Goal: Task Accomplishment & Management: Use online tool/utility

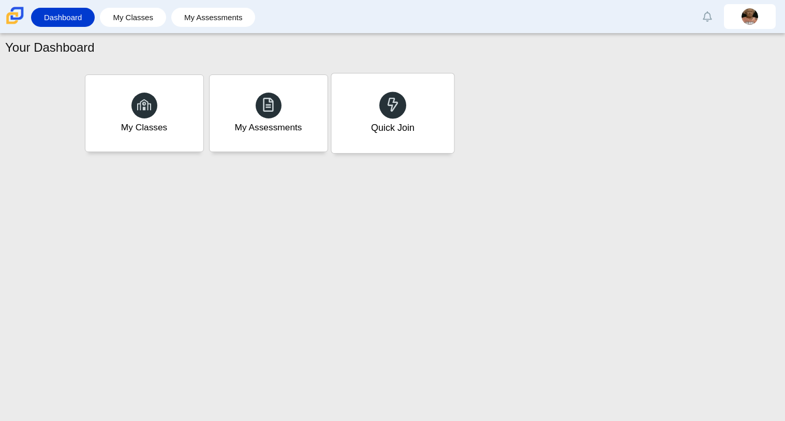
click at [383, 128] on div "Quick Join" at bounding box center [391, 127] width 43 height 13
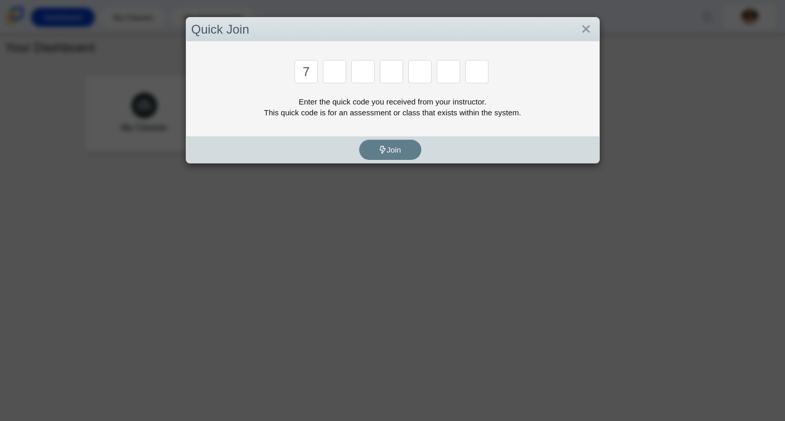
type input "7"
type input "3"
type input "k"
type input "e"
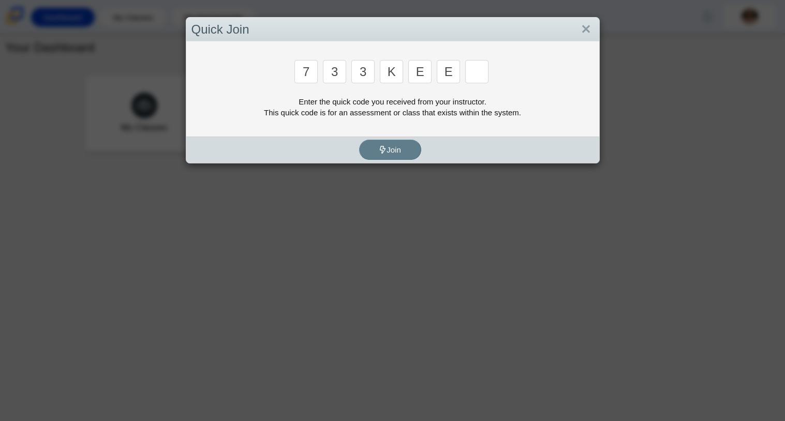
type input "e"
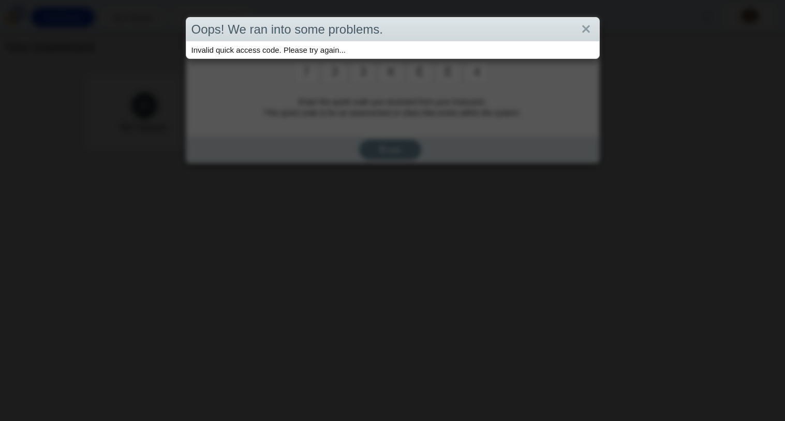
type input "4"
click at [437, 113] on div "Oops! We ran into some problems. Invalid quick access code. Please try again..." at bounding box center [392, 210] width 785 height 421
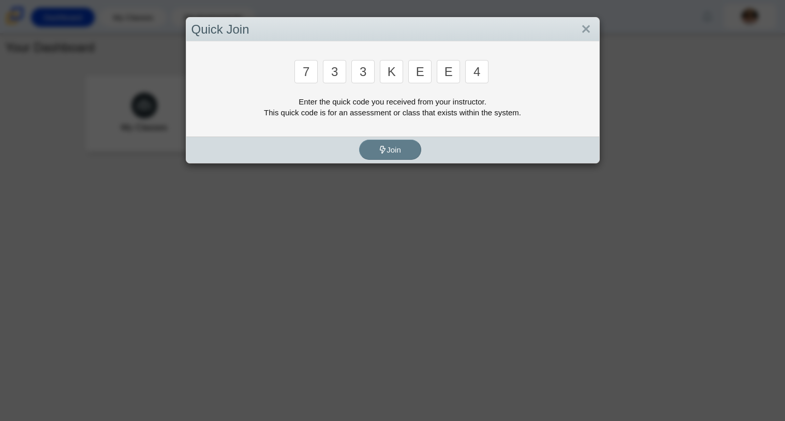
click at [481, 71] on input "4" at bounding box center [476, 71] width 23 height 23
type input "7"
type input "3"
type input "k"
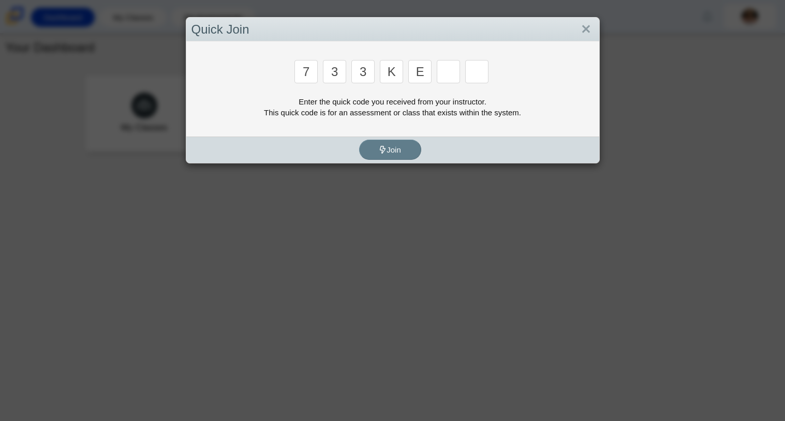
type input "e"
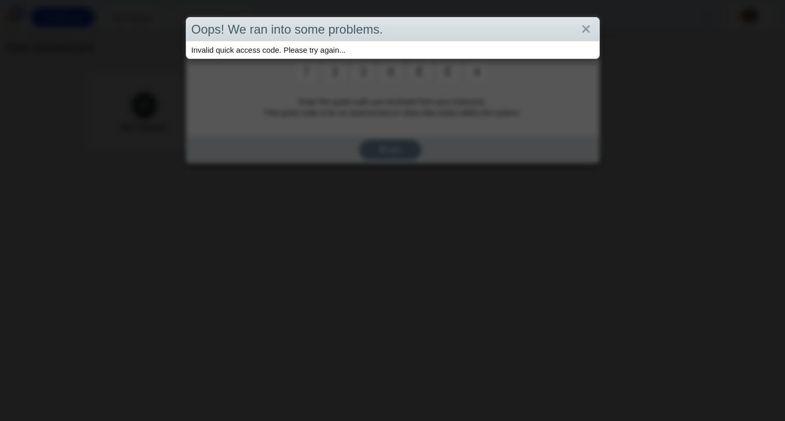
type input "4"
click at [591, 29] on link "Close" at bounding box center [586, 30] width 16 height 18
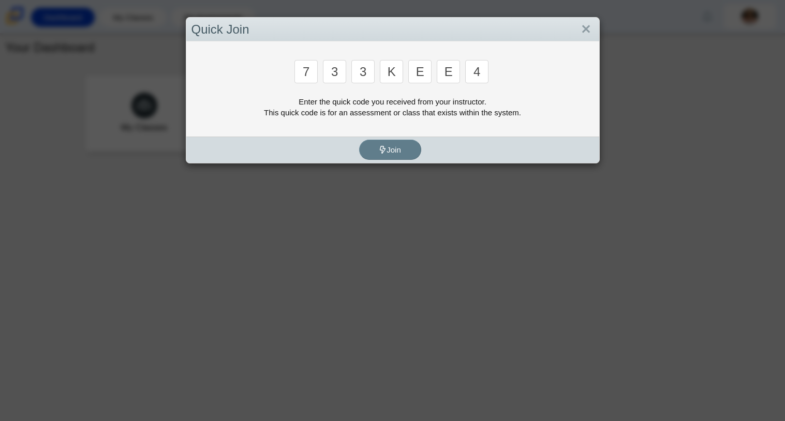
click at [314, 73] on input "7" at bounding box center [305, 71] width 23 height 23
type input "y"
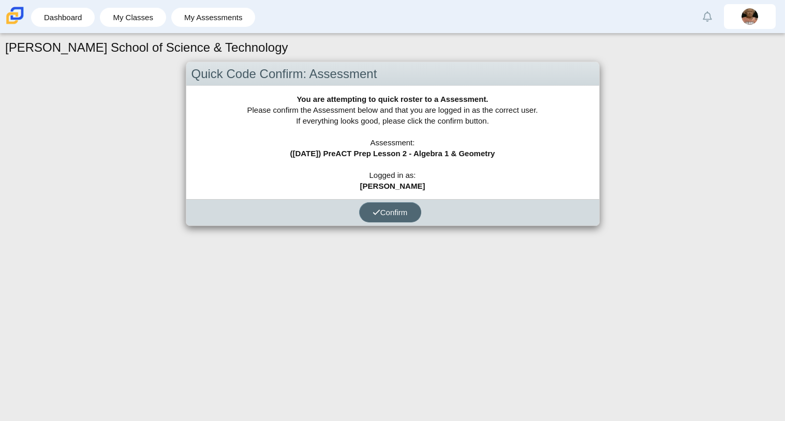
click at [413, 220] on button "Confirm" at bounding box center [390, 212] width 62 height 20
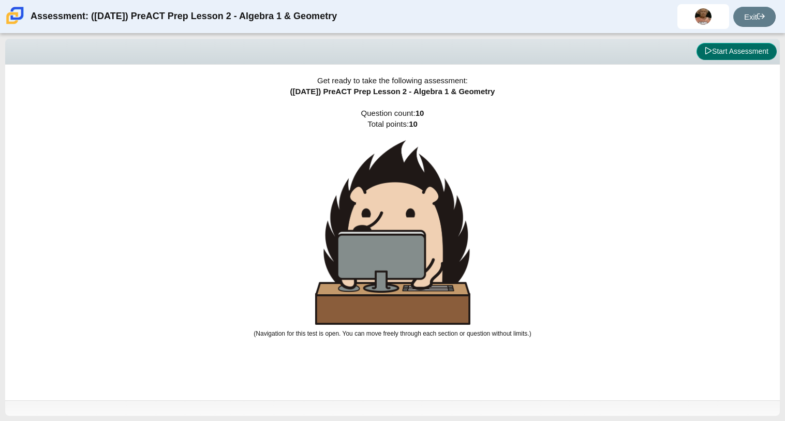
click at [733, 51] on button "Start Assessment" at bounding box center [736, 52] width 80 height 18
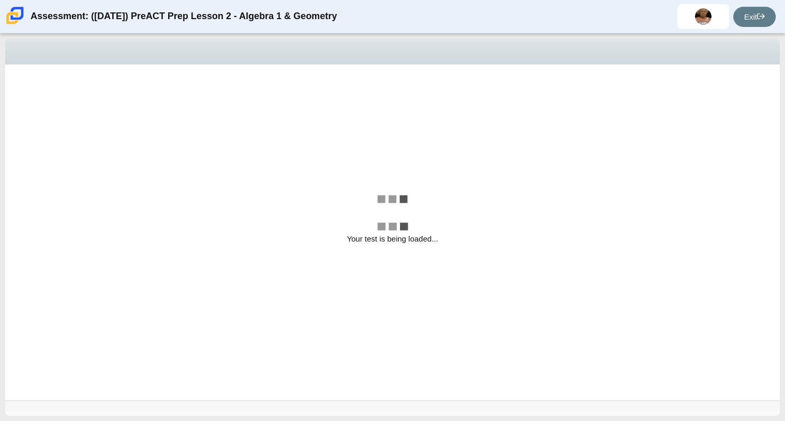
select select "ed62e223-81bd-4cbf-ab48-ab975844bd1f"
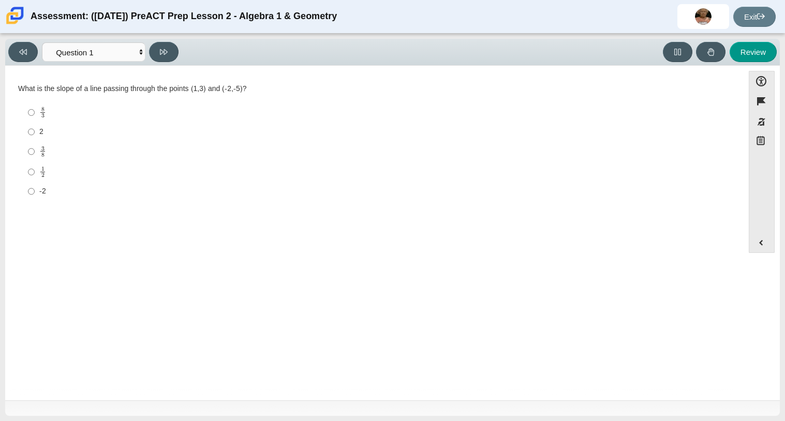
click at [56, 197] on label "-2 -2" at bounding box center [375, 191] width 709 height 19
click at [35, 197] on input "-2 -2" at bounding box center [31, 191] width 7 height 19
radio input "true"
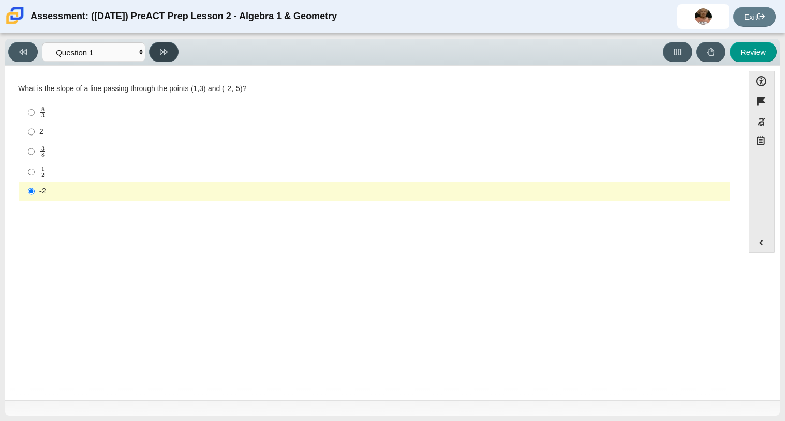
click at [172, 54] on button at bounding box center [163, 52] width 29 height 20
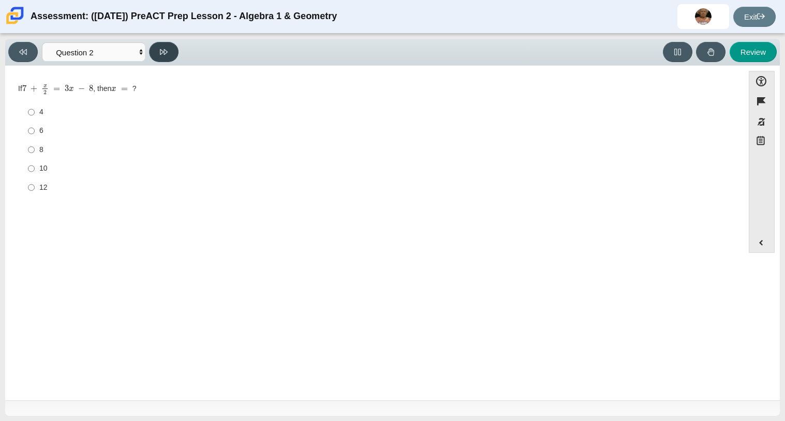
click at [150, 54] on button at bounding box center [163, 52] width 29 height 20
click at [10, 49] on button at bounding box center [22, 52] width 29 height 20
select select "489dcffd-4e6a-49cf-a9d6-ad1d4a911a4e"
click at [46, 130] on div "6" at bounding box center [382, 131] width 686 height 10
click at [35, 130] on input "6 6" at bounding box center [31, 131] width 7 height 19
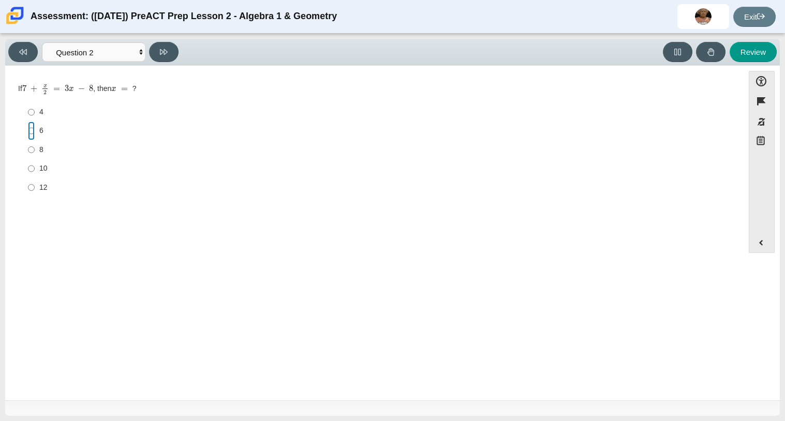
radio input "true"
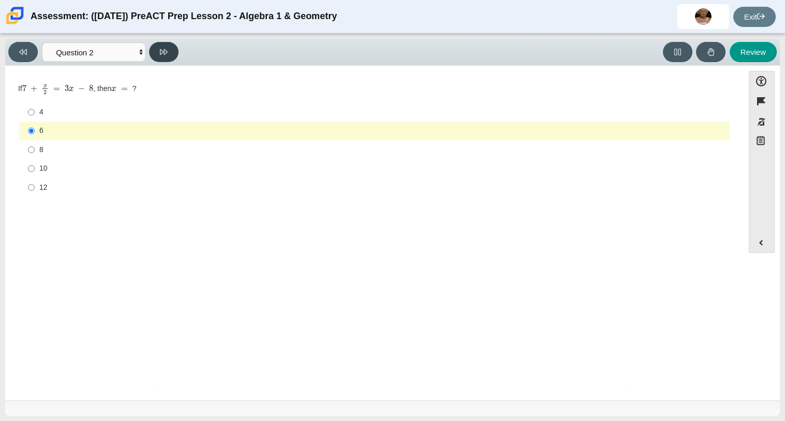
click at [164, 62] on button at bounding box center [163, 52] width 29 height 20
select select "ec95ace6-bebc-42b8-9428-40567494d4da"
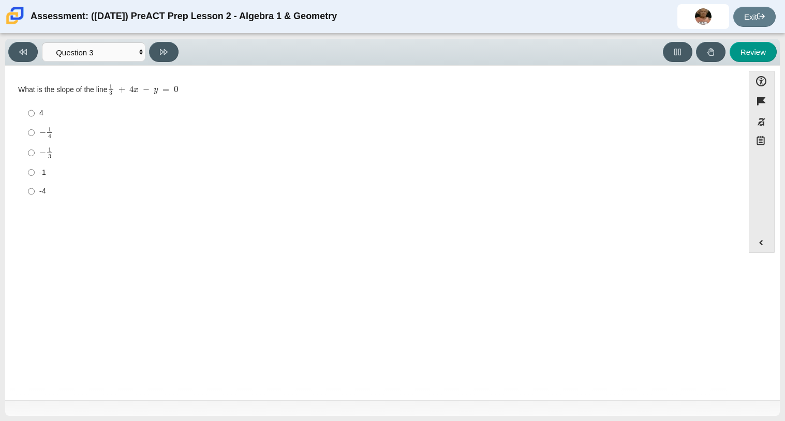
click at [38, 153] on label "− 1 3 negative 1 third" at bounding box center [375, 153] width 709 height 20
click at [35, 153] on input "− 1 3 negative 1 third" at bounding box center [31, 153] width 7 height 20
radio input "true"
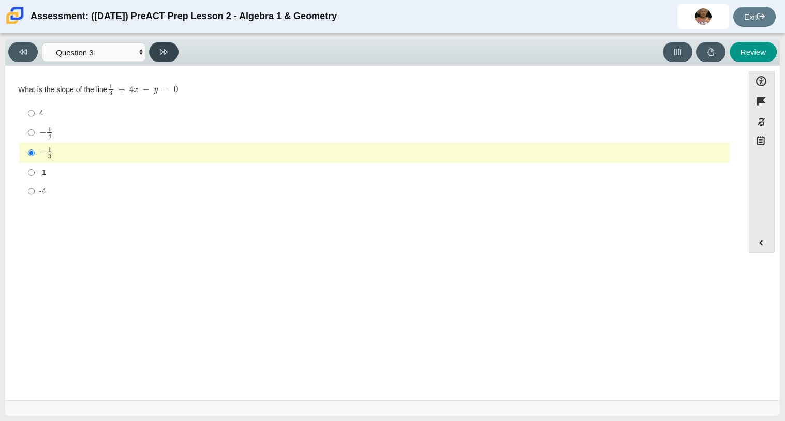
click at [163, 45] on button at bounding box center [163, 52] width 29 height 20
select select "89427bb7-e313-4f00-988f-8b8255897029"
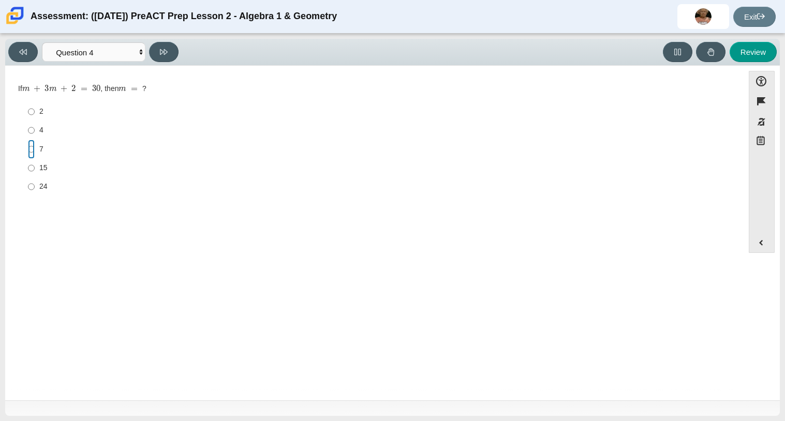
click at [32, 151] on input "7 7" at bounding box center [31, 149] width 7 height 19
radio input "true"
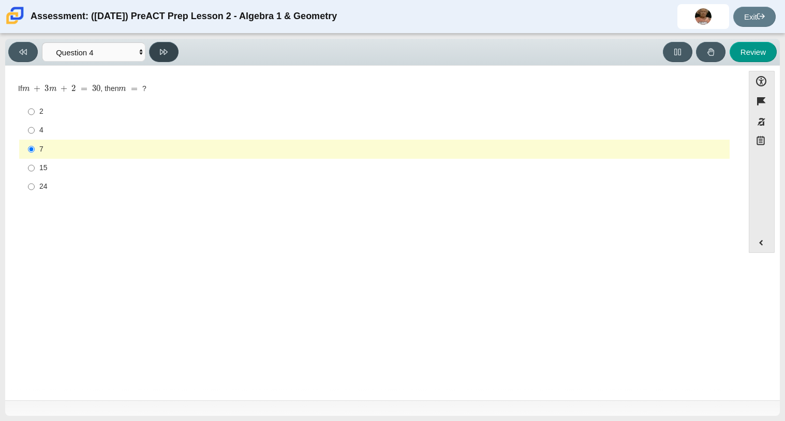
click at [157, 59] on button at bounding box center [163, 52] width 29 height 20
select select "bbf5d072-3e0b-44c4-9a12-6e7c9033f65b"
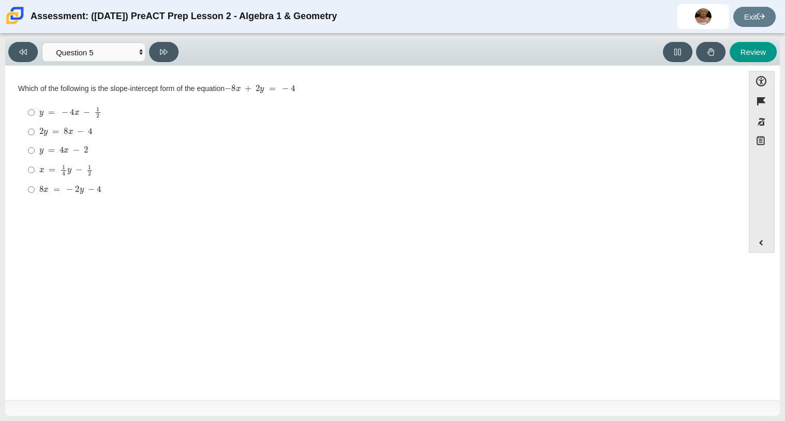
click at [53, 158] on mjx-container "y = 4 x − 2" at bounding box center [63, 150] width 49 height 20
click at [35, 158] on input "y = 4 x − 2 y = 4 x − 2" at bounding box center [31, 150] width 7 height 19
radio input "true"
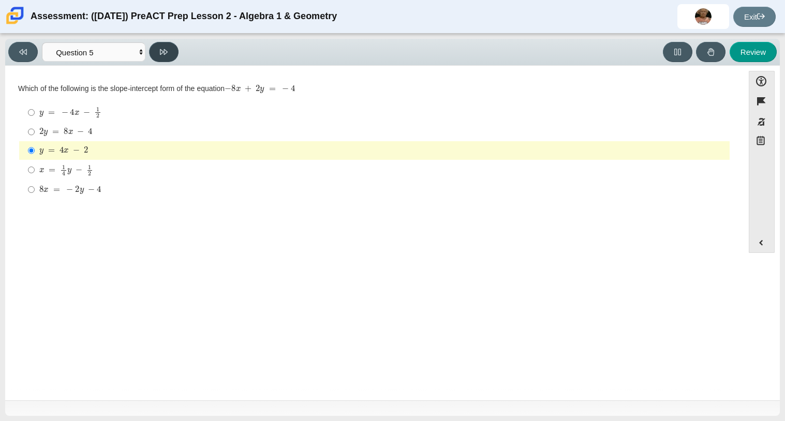
click at [161, 44] on button at bounding box center [163, 52] width 29 height 20
select select "14773eaf-2ca1-47ae-afe7-a624a56f34b3"
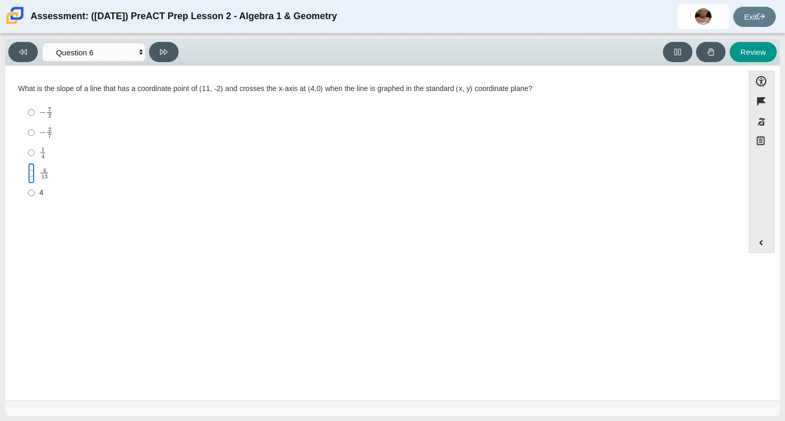
click at [30, 176] on input "4 13 4 over 13" at bounding box center [31, 173] width 7 height 20
radio input "true"
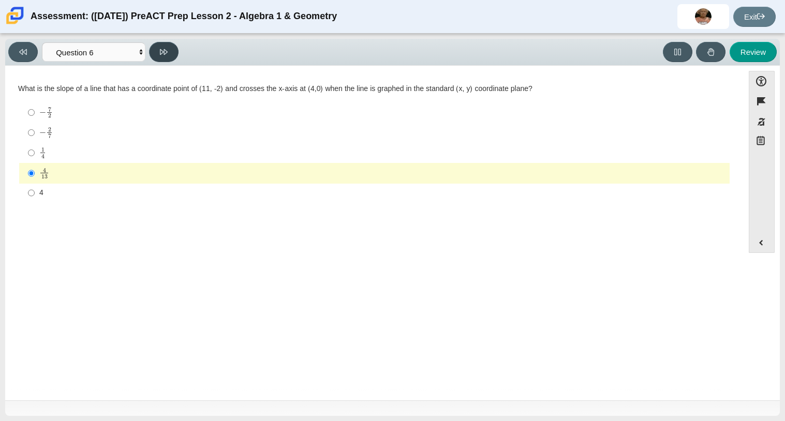
click at [163, 57] on button at bounding box center [163, 52] width 29 height 20
select select "ce81fe10-bf29-4b5e-8bd7-4f47f2fed4d8"
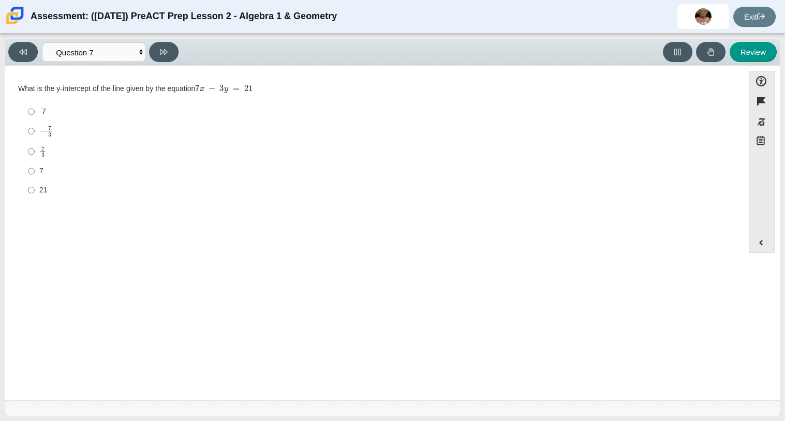
click at [48, 133] on mjx-c "Assessment items" at bounding box center [49, 134] width 3 height 4
click at [35, 133] on input "− 7 3 negative 7 thirds" at bounding box center [31, 131] width 7 height 20
radio input "true"
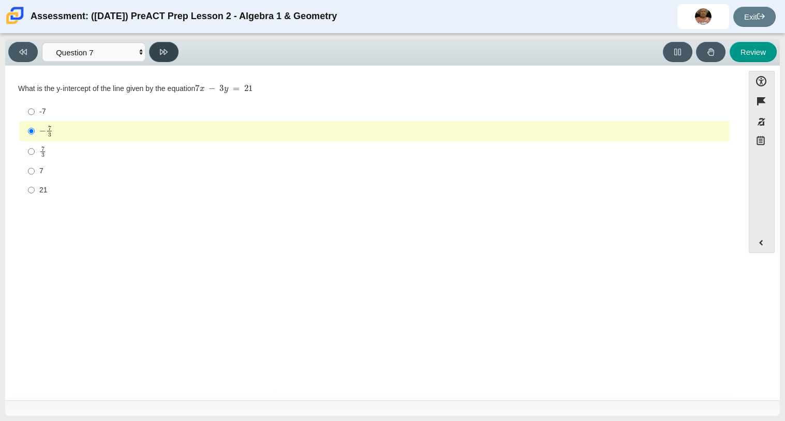
click at [168, 57] on button at bounding box center [163, 52] width 29 height 20
select select "210571de-36a6-4d8e-a361-ceff8ef801dc"
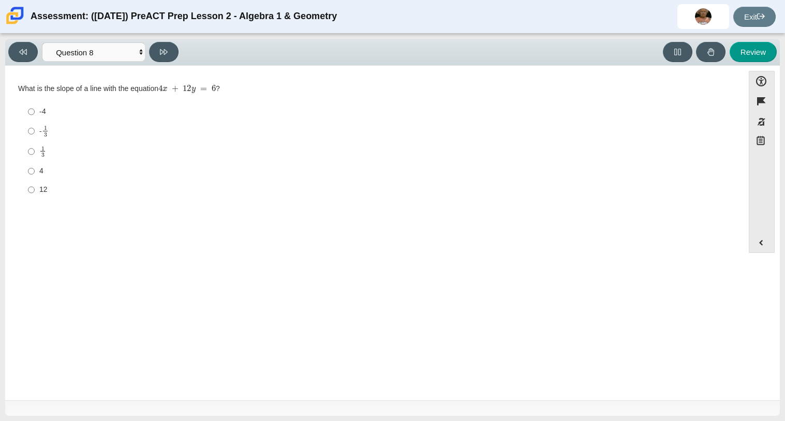
click at [44, 170] on div "4" at bounding box center [382, 171] width 686 height 10
click at [35, 170] on input "4 4" at bounding box center [31, 171] width 7 height 19
radio input "true"
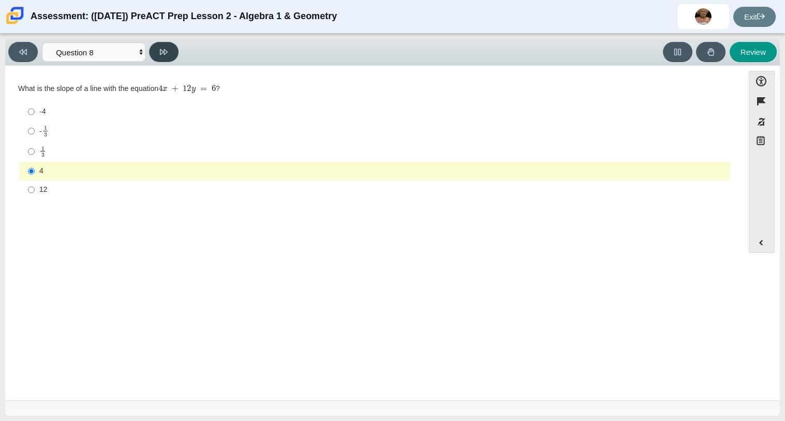
click at [170, 59] on button at bounding box center [163, 52] width 29 height 20
select select "96b71634-eacb-4f7e-8aef-411727d9bcba"
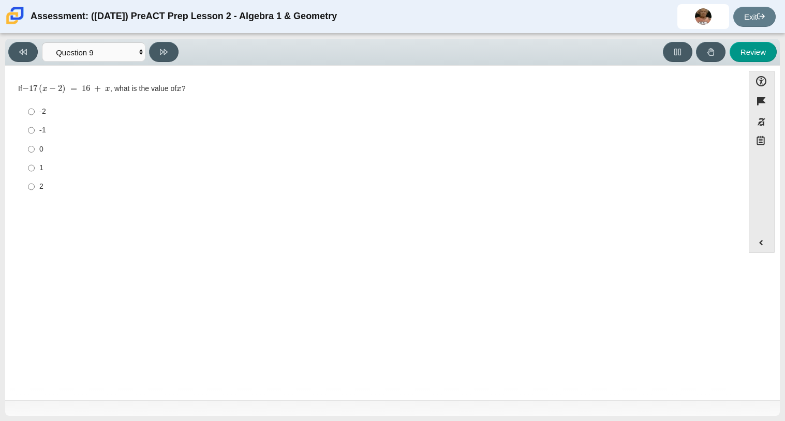
click at [38, 127] on label "-1 -1" at bounding box center [375, 130] width 709 height 19
click at [35, 127] on input "-1 -1" at bounding box center [31, 130] width 7 height 19
radio input "true"
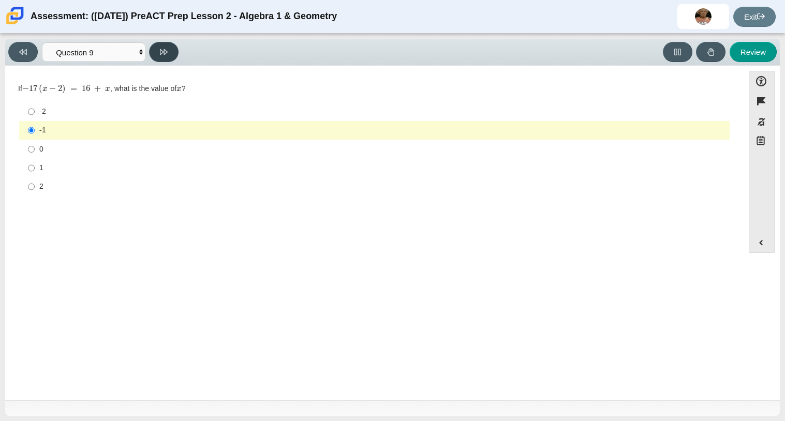
click at [168, 54] on button at bounding box center [163, 52] width 29 height 20
select select "97f4f5fa-a52e-4fed-af51-565bfcdf47cb"
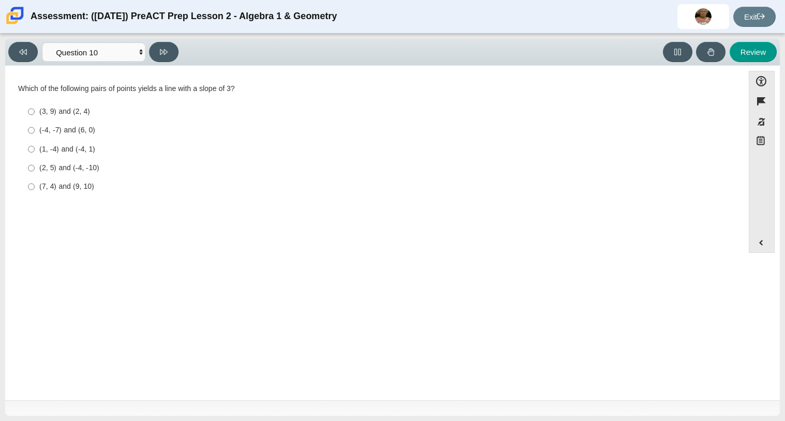
click at [58, 153] on div "(1, -4) and (-4, 1)" at bounding box center [382, 149] width 686 height 10
click at [35, 153] on input "(1, -4) and (-4, 1) (1, -4) and (-4, 1)" at bounding box center [31, 149] width 7 height 19
radio input "true"
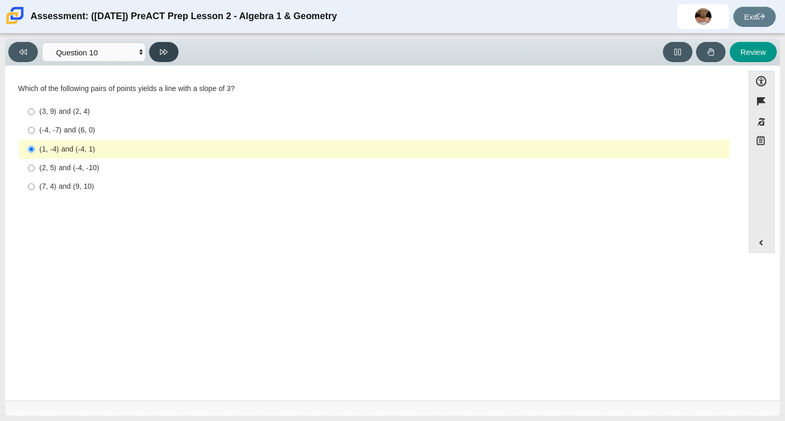
click at [167, 54] on icon at bounding box center [164, 52] width 8 height 8
select select "review"
